Goal: Check status: Check status

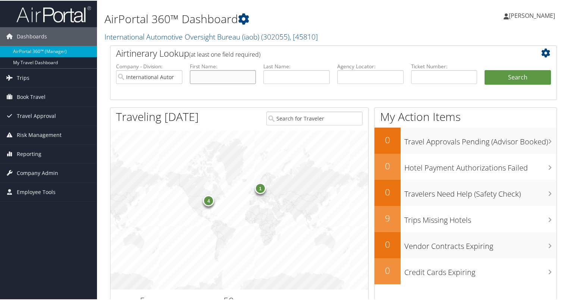
click at [232, 75] on input "text" at bounding box center [223, 76] width 66 height 14
type input "[PERSON_NAME]"
click at [494, 75] on button "Search" at bounding box center [518, 76] width 66 height 15
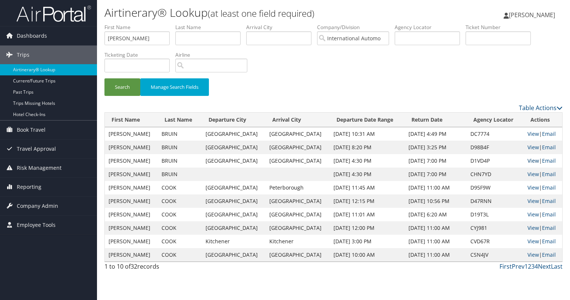
click at [529, 161] on link "View" at bounding box center [533, 160] width 12 height 7
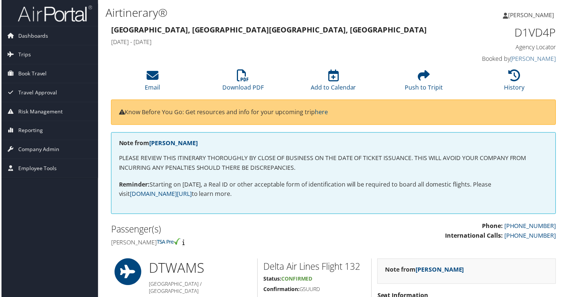
click at [257, 229] on h2 "Passenger(s)" at bounding box center [219, 230] width 218 height 13
